Goal: Information Seeking & Learning: Learn about a topic

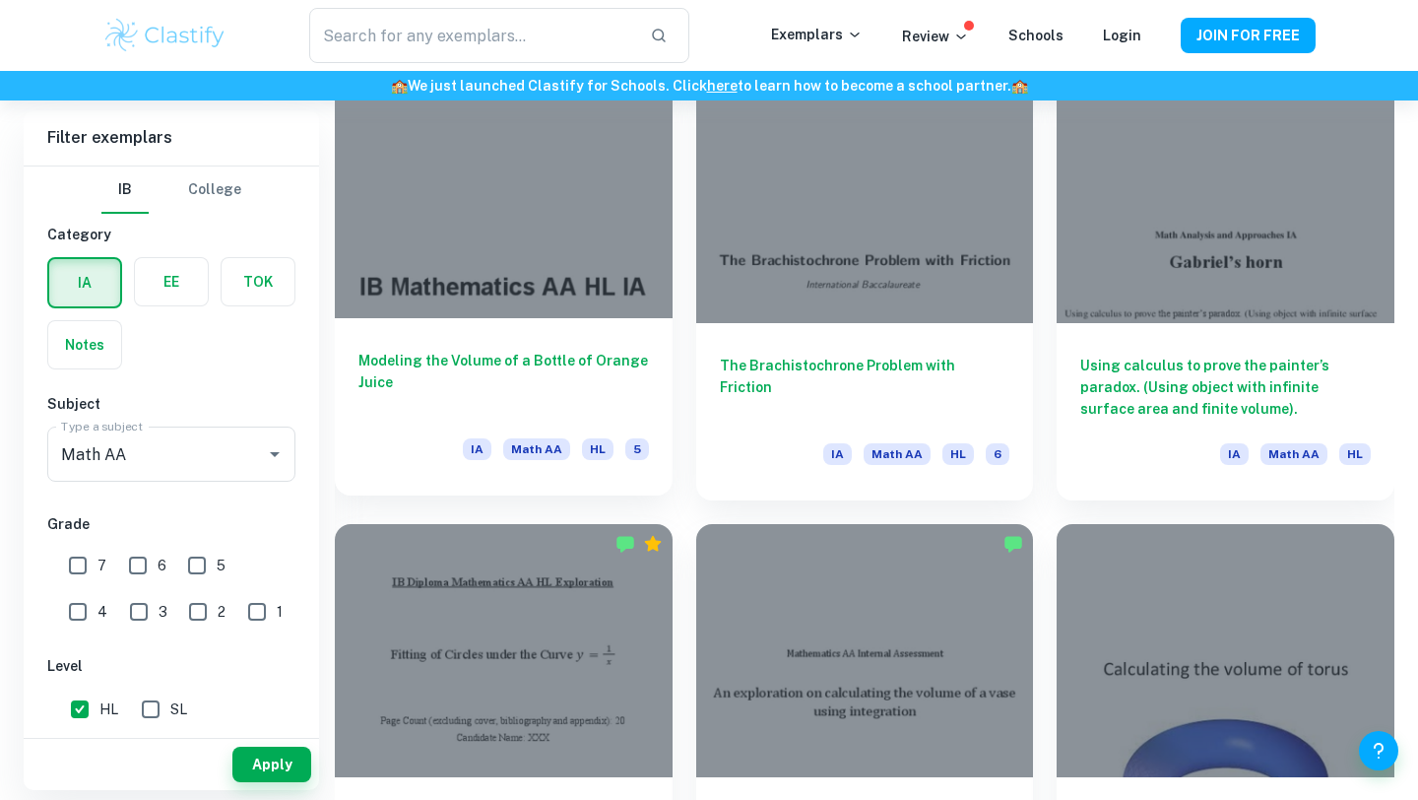
scroll to position [1959, 0]
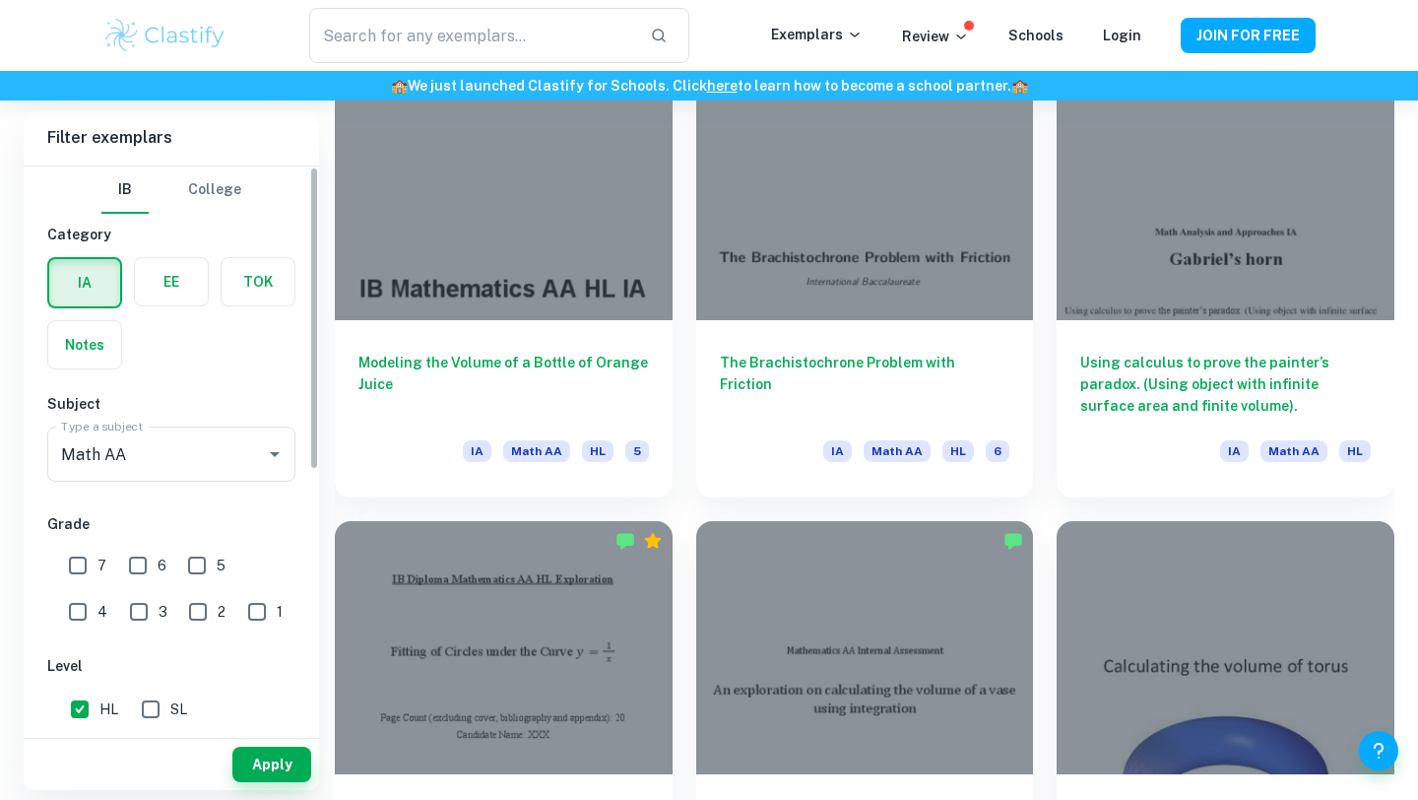
click at [89, 576] on input "7" at bounding box center [77, 565] width 39 height 39
checkbox input "true"
click at [272, 775] on button "Apply" at bounding box center [271, 764] width 79 height 35
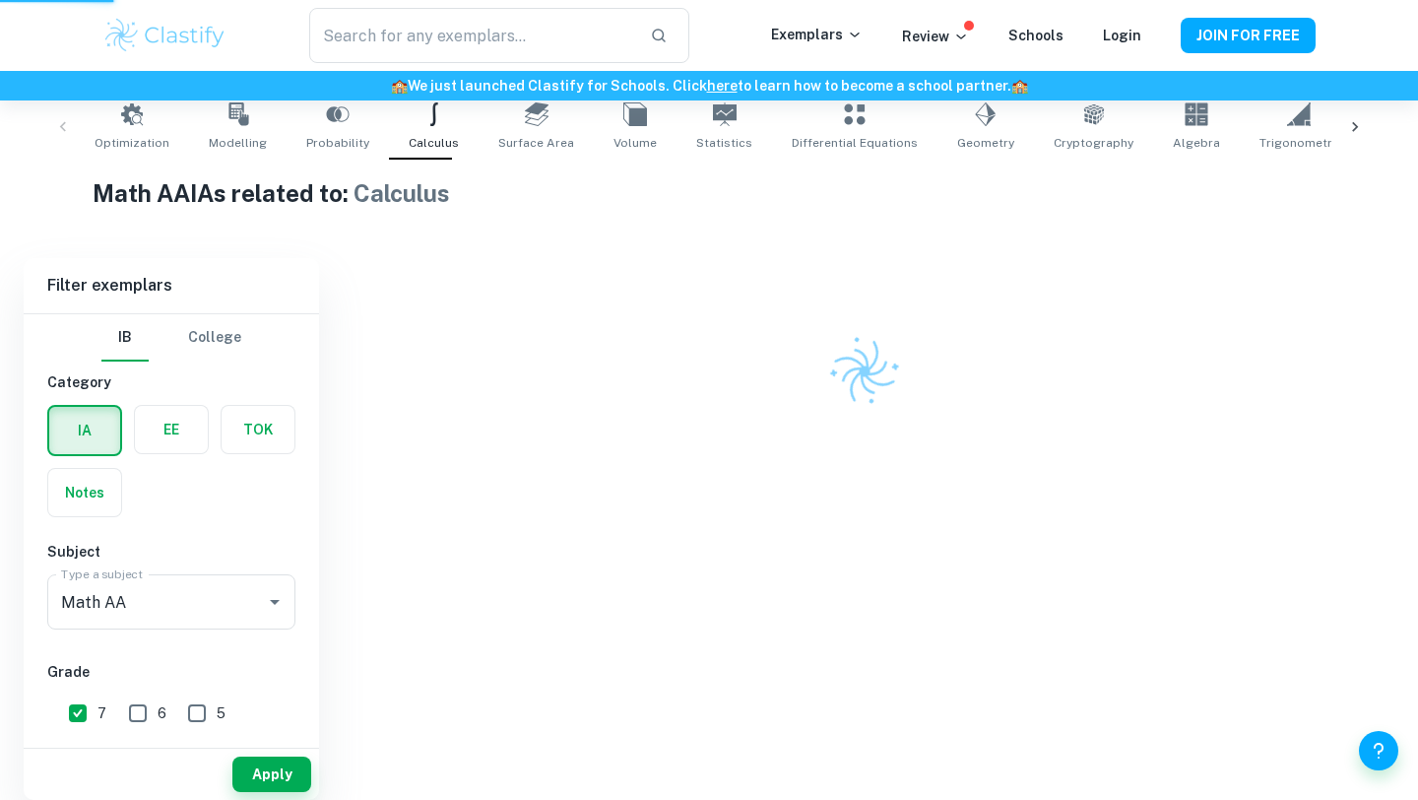
scroll to position [337, 0]
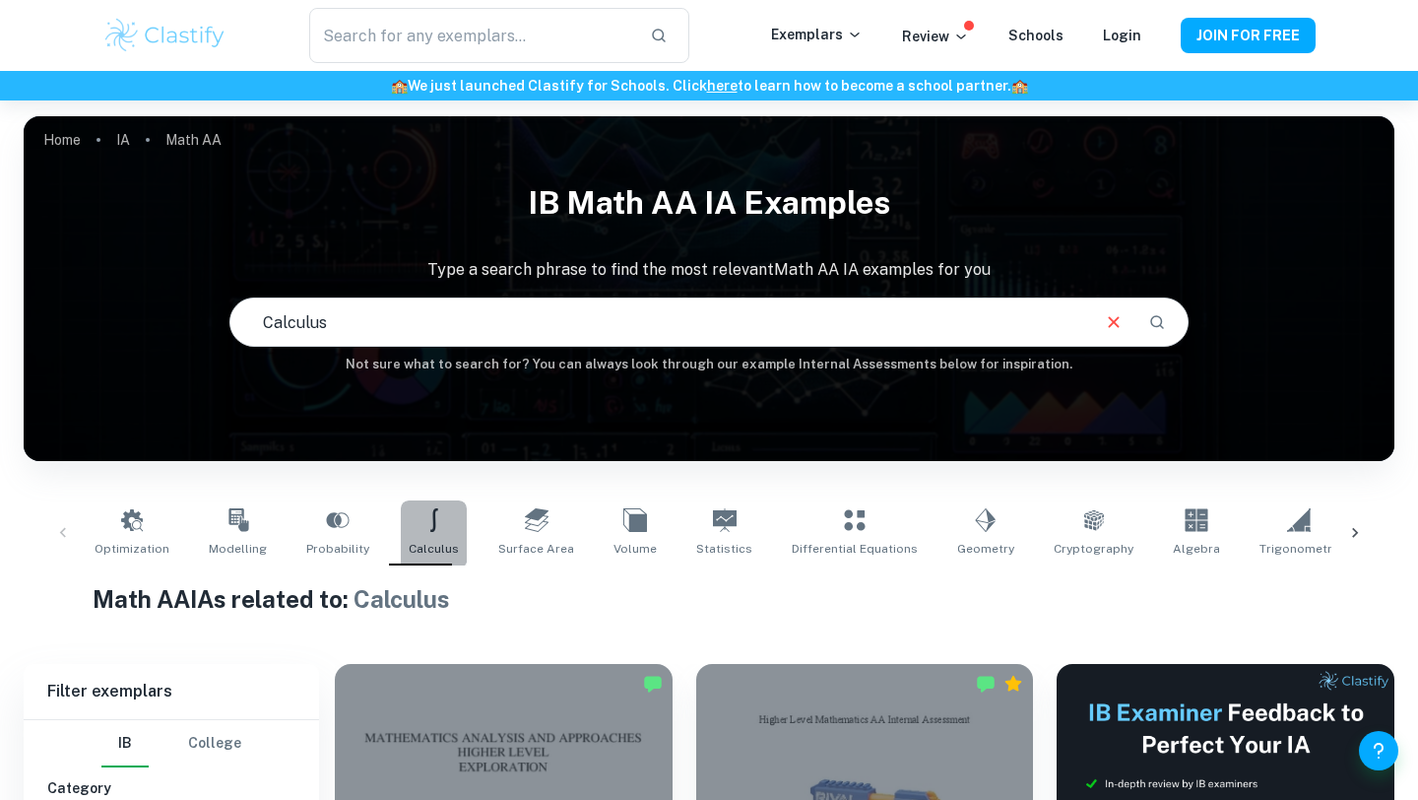
click at [401, 528] on link "Calculus" at bounding box center [434, 532] width 66 height 65
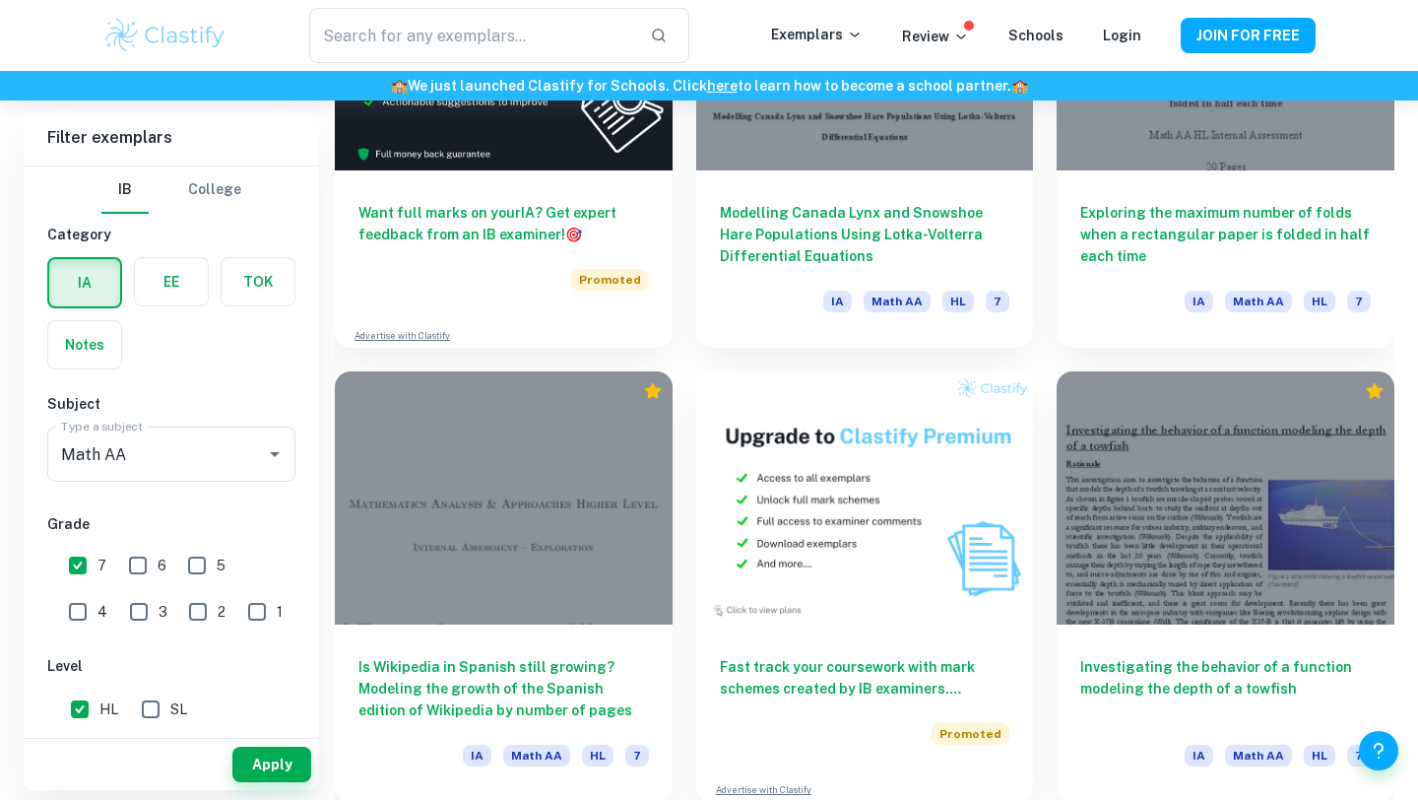
scroll to position [3109, 0]
